Goal: Find specific page/section: Find specific page/section

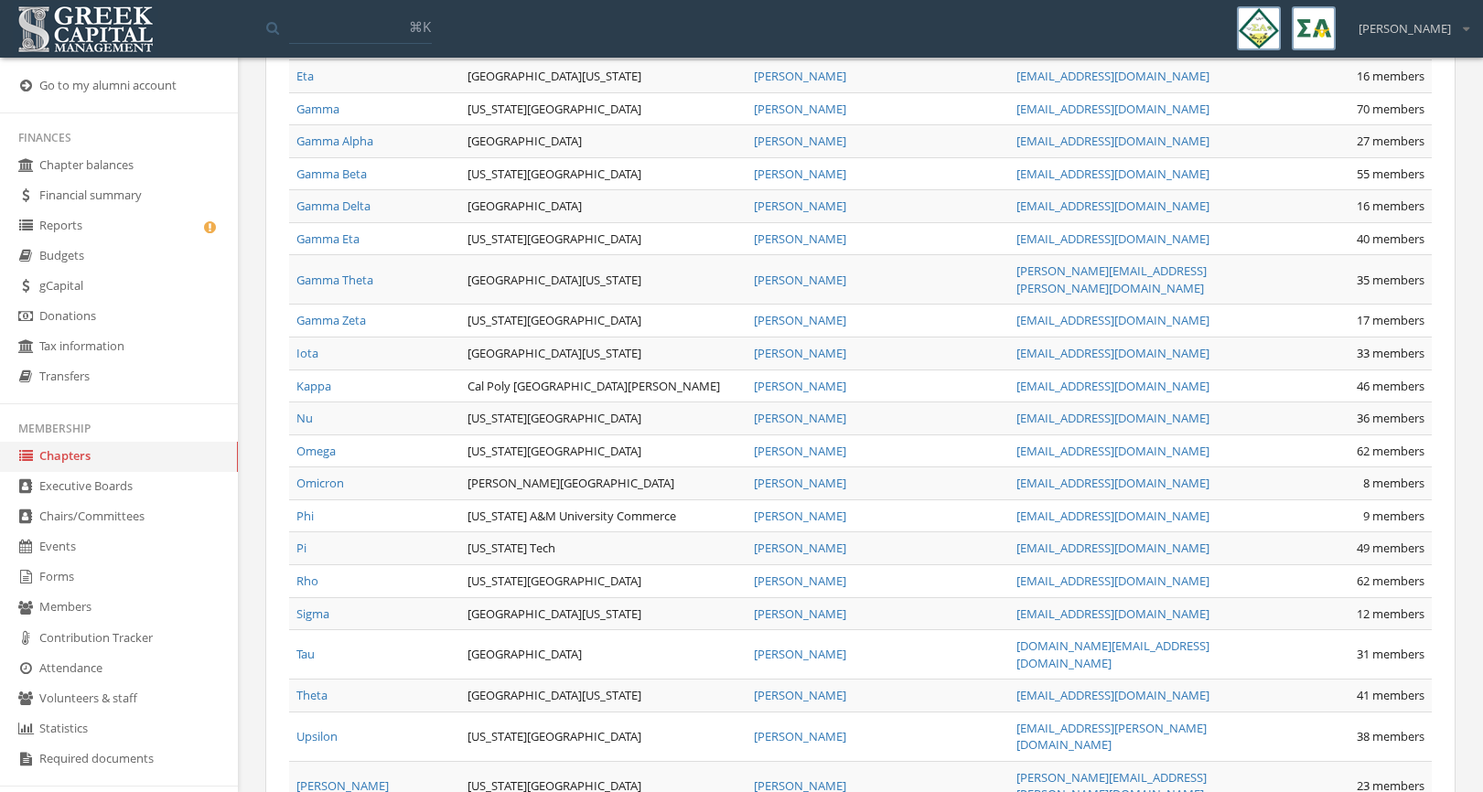
scroll to position [1755, 0]
click at [312, 507] on link "Phi" at bounding box center [304, 515] width 17 height 16
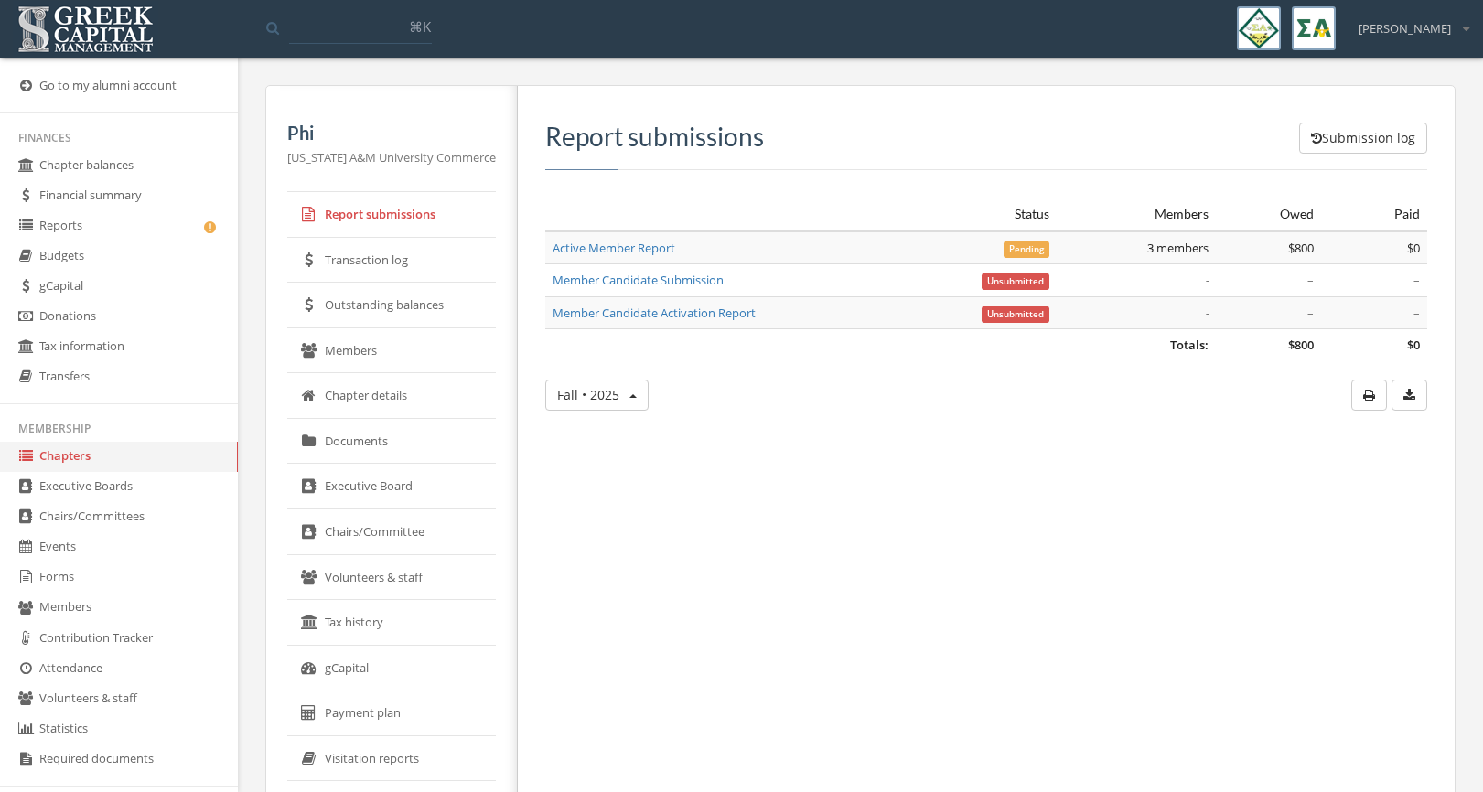
click at [571, 246] on link "Active Member Report" at bounding box center [614, 248] width 123 height 16
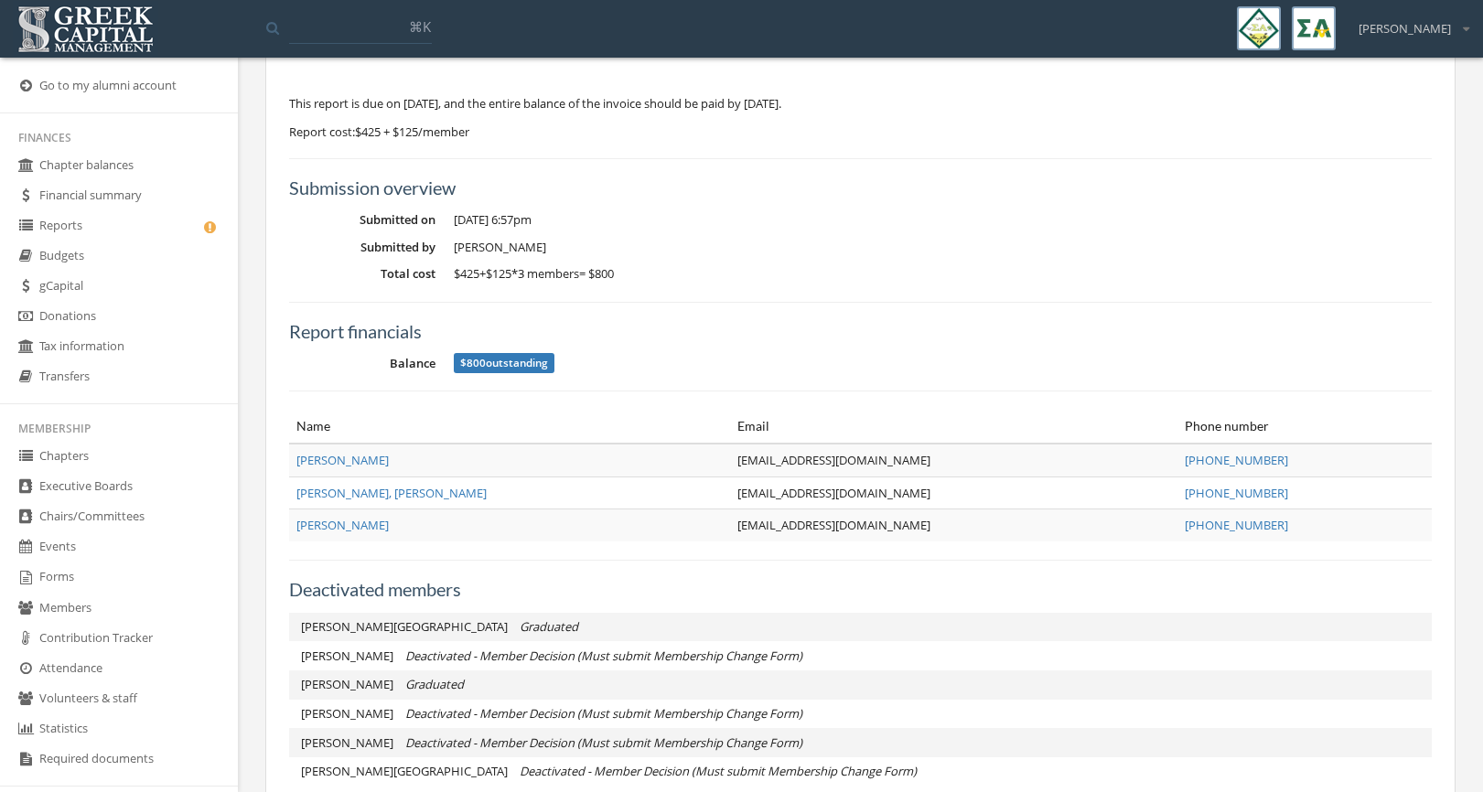
scroll to position [236, 0]
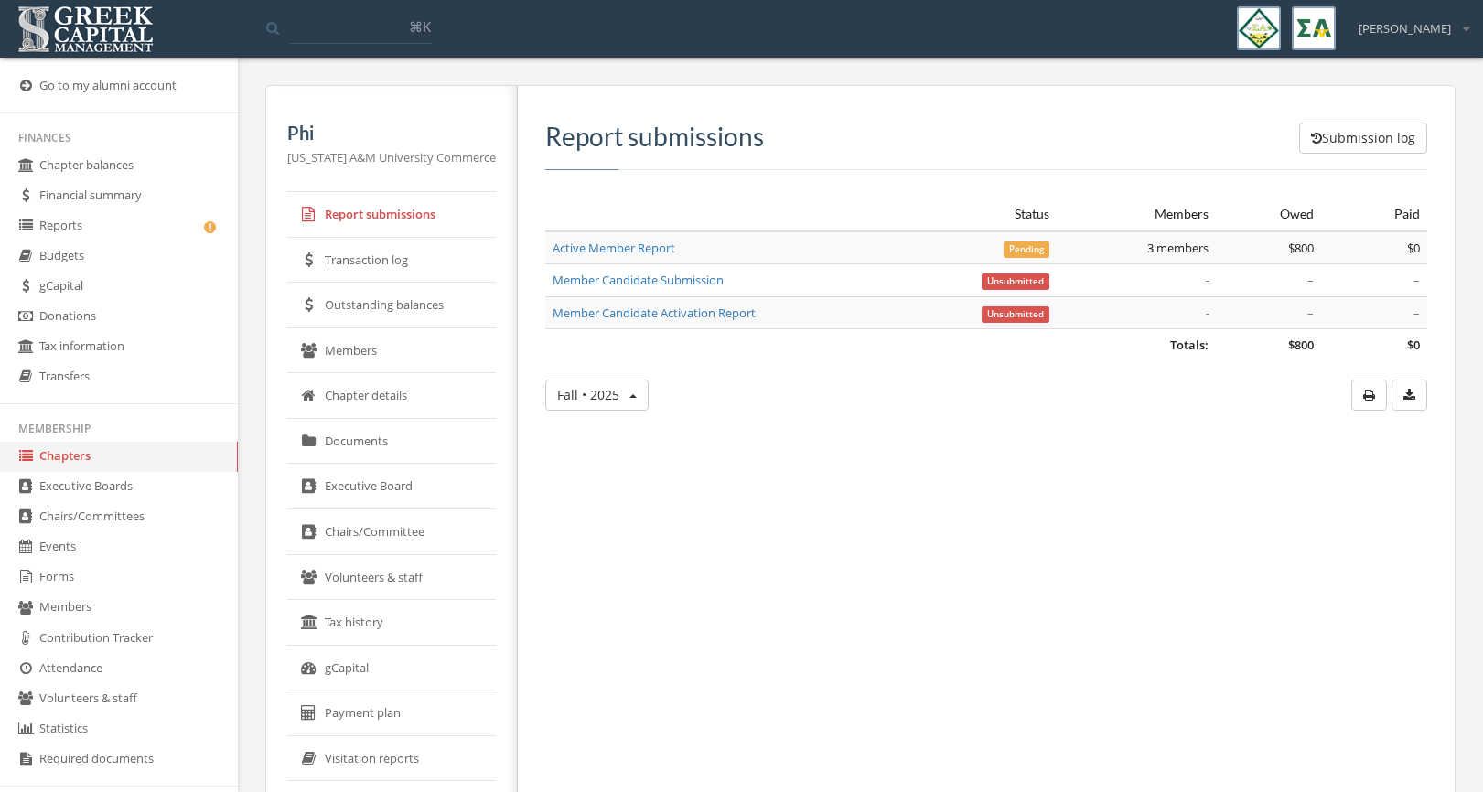
click at [378, 360] on link "Members" at bounding box center [391, 351] width 209 height 46
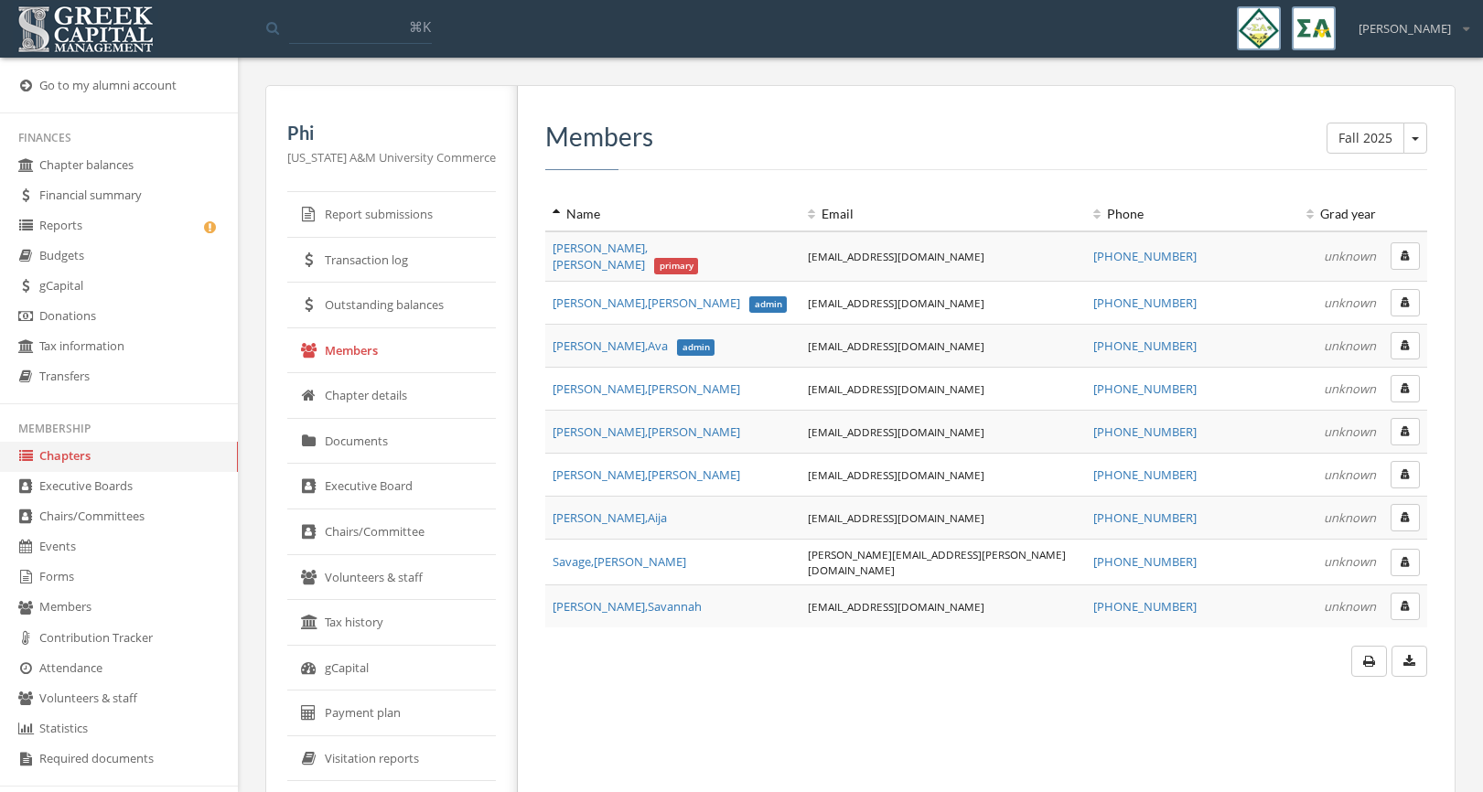
click at [304, 32] on input at bounding box center [360, 27] width 143 height 33
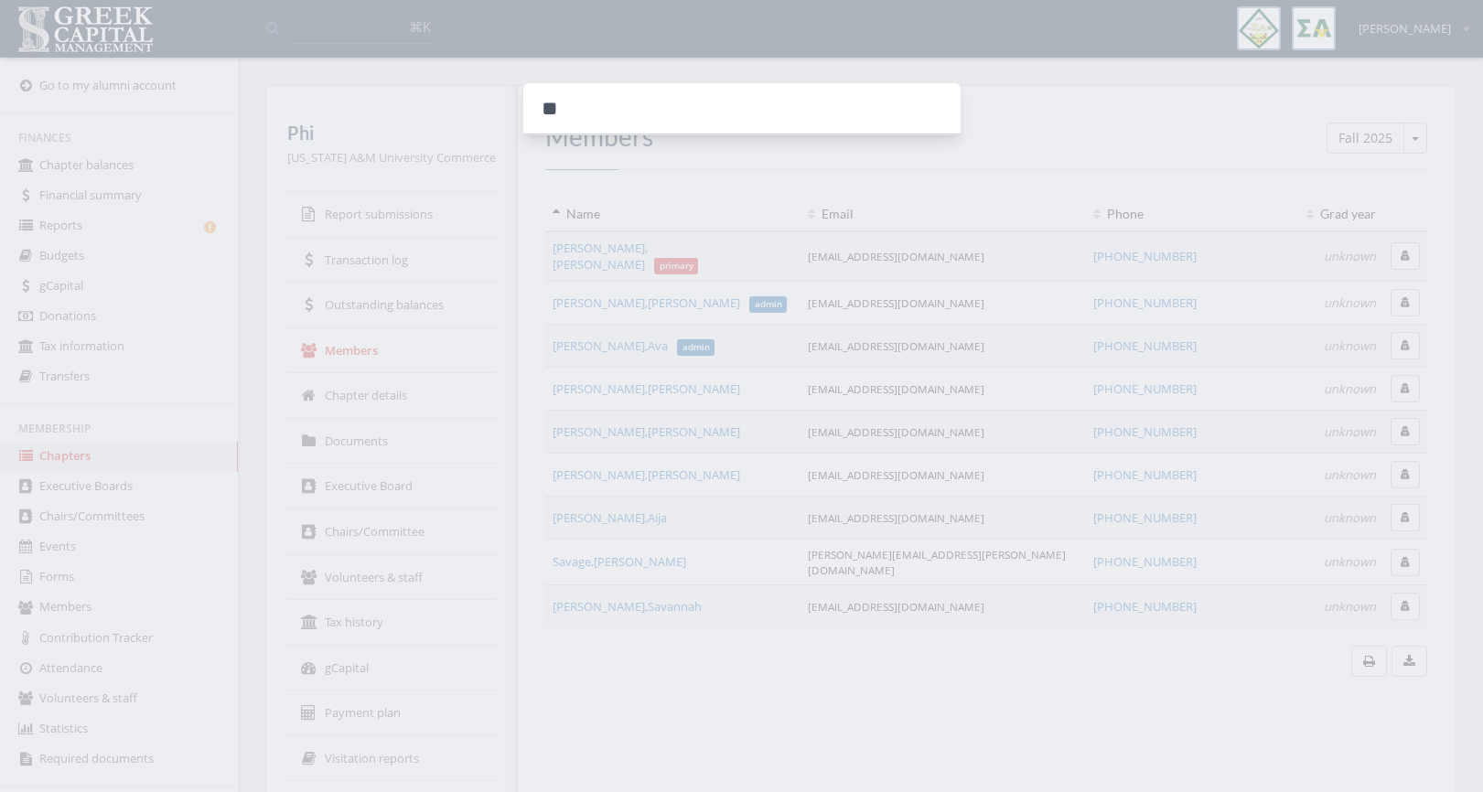
type input "*"
